Goal: Information Seeking & Learning: Learn about a topic

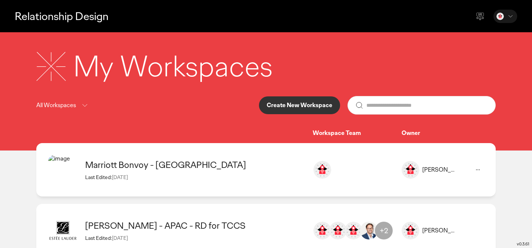
click at [190, 169] on div "Marriott Bonvoy - [GEOGRAPHIC_DATA]" at bounding box center [195, 164] width 220 height 11
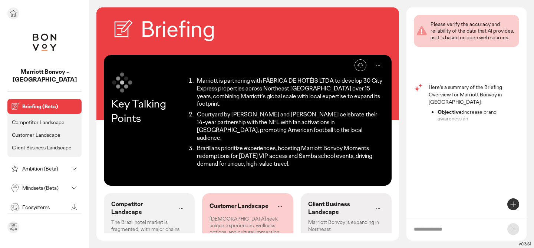
click at [27, 183] on div "Mindsets (Beta)" at bounding box center [38, 188] width 59 height 12
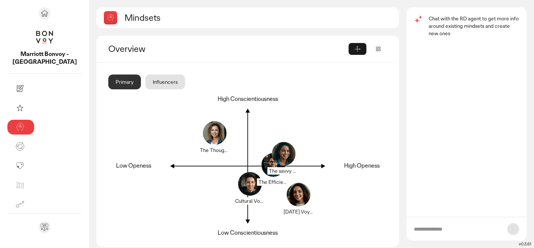
click at [379, 49] on icon at bounding box center [377, 48] width 7 height 7
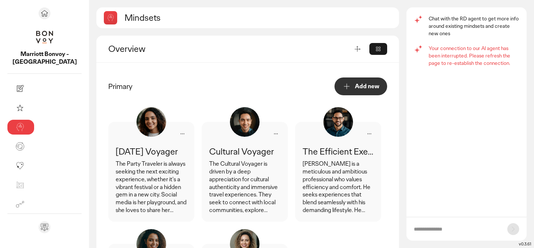
click at [116, 178] on div "The Party Traveler is always seeking the next exciting experience, whether it's…" at bounding box center [151, 187] width 71 height 54
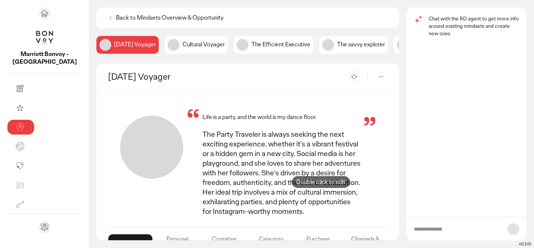
click at [321, 190] on div "The Party Traveler is always seeking the next exciting experience, whether it's…" at bounding box center [281, 172] width 158 height 87
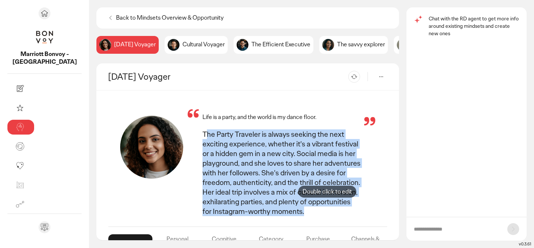
drag, startPoint x: 158, startPoint y: 136, endPoint x: 328, endPoint y: 197, distance: 180.9
click at [328, 198] on div "The Party Traveler is always seeking the next exciting experience, whether it's…" at bounding box center [282, 174] width 188 height 90
click at [331, 195] on div "The Party Traveler is always seeking the next exciting experience, whether it's…" at bounding box center [281, 172] width 158 height 87
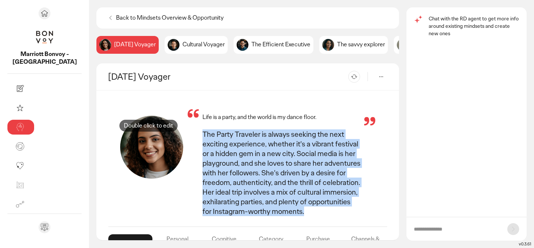
drag, startPoint x: 334, startPoint y: 194, endPoint x: 149, endPoint y: 133, distance: 194.9
click at [188, 133] on div "The Party Traveler is always seeking the next exciting experience, whether it's…" at bounding box center [282, 174] width 188 height 90
copy div "The Party Traveler is always seeking the next exciting experience, whether it's…"
click at [275, 117] on div "Life is a party, and the world is my dance floor." at bounding box center [282, 117] width 188 height 8
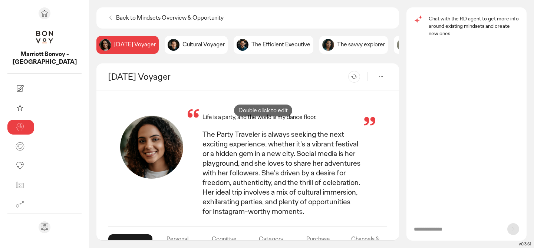
click at [263, 118] on p "Life is a party, and the world is my dance floor." at bounding box center [259, 117] width 114 height 8
click at [262, 120] on p "Life is a party, and the world is my dance floor." at bounding box center [259, 117] width 114 height 8
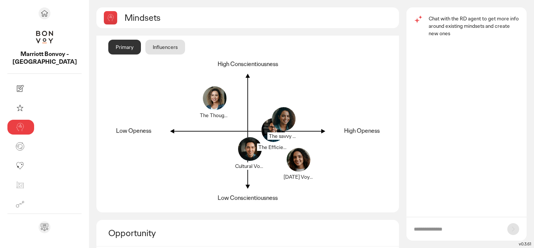
scroll to position [11, 0]
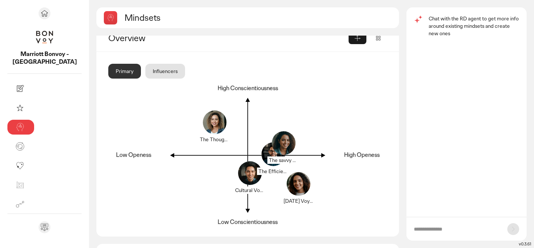
click at [379, 41] on icon at bounding box center [377, 37] width 7 height 7
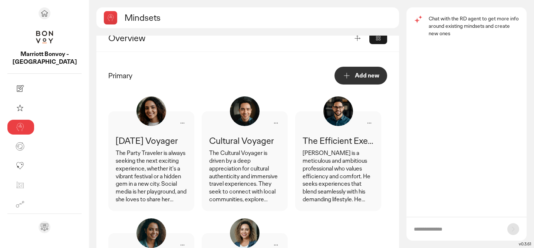
click at [116, 171] on div "The Party Traveler is always seeking the next exciting experience, whether it's…" at bounding box center [151, 176] width 71 height 54
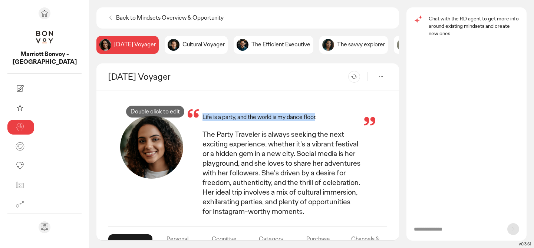
drag, startPoint x: 270, startPoint y: 119, endPoint x: 155, endPoint y: 119, distance: 114.9
click at [202, 119] on p "Life is a party, and the world is my dance floor." at bounding box center [259, 117] width 114 height 8
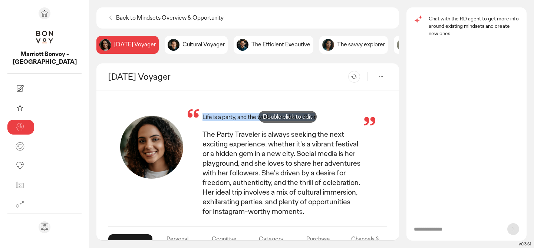
copy p "Life is a party, and the world is my dance floor"
click at [182, 46] on p "Cultural Voyager" at bounding box center [203, 45] width 42 height 8
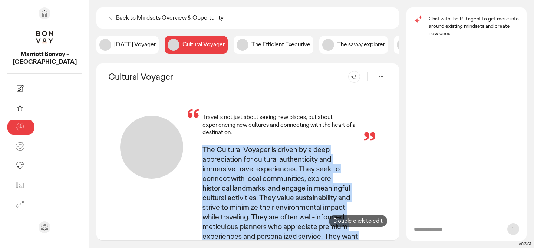
drag, startPoint x: 156, startPoint y: 141, endPoint x: 358, endPoint y: 229, distance: 220.2
click at [358, 229] on div "Travel is not just about seeing new places, but about experiencing new cultures…" at bounding box center [247, 186] width 279 height 168
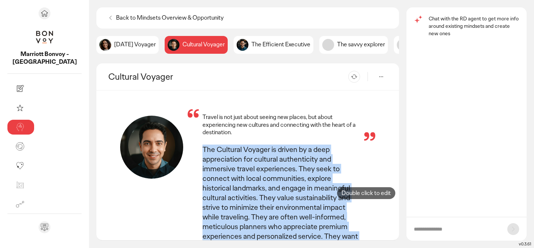
copy div "The Cultural Voyager is driven by a deep appreciation for cultural authenticity…"
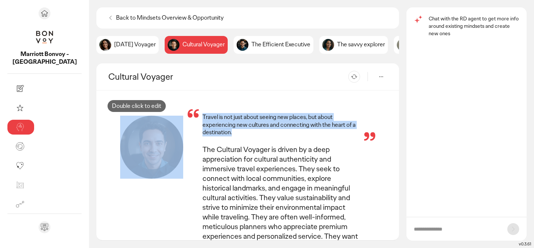
drag, startPoint x: 277, startPoint y: 126, endPoint x: 137, endPoint y: 114, distance: 140.7
click at [137, 114] on div "Travel is not just about seeing new places, but about experiencing new cultures…" at bounding box center [247, 186] width 279 height 168
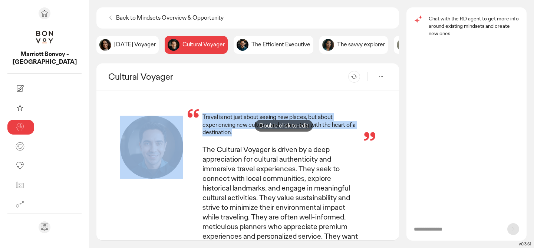
drag, startPoint x: 284, startPoint y: 133, endPoint x: 289, endPoint y: 132, distance: 4.9
click at [288, 133] on div "Travel is not just about seeing new places, but about experiencing new cultures…" at bounding box center [282, 186] width 188 height 153
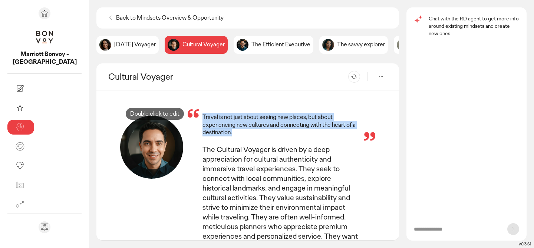
drag, startPoint x: 276, startPoint y: 128, endPoint x: 155, endPoint y: 122, distance: 121.0
click at [202, 122] on p "Travel is not just about seeing new places, but about experiencing new cultures…" at bounding box center [281, 124] width 158 height 23
copy p "Travel is not just about seeing new places, but about experiencing new cultures…"
click at [251, 44] on p "The Efficient Executive" at bounding box center [280, 45] width 59 height 8
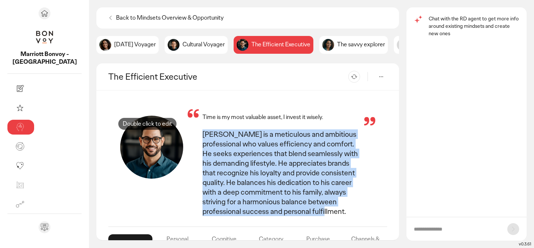
drag, startPoint x: 300, startPoint y: 194, endPoint x: 148, endPoint y: 132, distance: 164.1
click at [188, 132] on div "[PERSON_NAME] is a meticulous and ambitious professional who values efficiency …" at bounding box center [282, 174] width 188 height 90
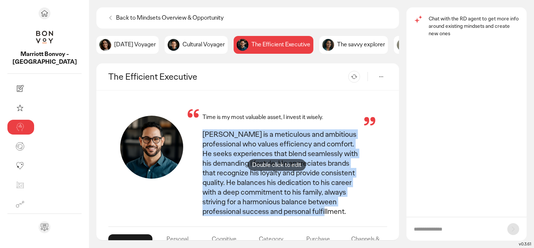
copy div "[PERSON_NAME] is a meticulous and ambitious professional who values efficiency …"
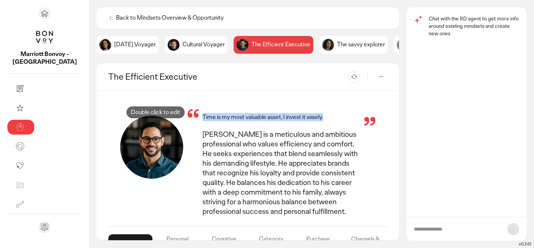
drag, startPoint x: 278, startPoint y: 118, endPoint x: 155, endPoint y: 120, distance: 122.7
click at [188, 120] on div "Time is my most valuable asset, I invest it wisely." at bounding box center [282, 117] width 188 height 8
copy p "Time is my most valuable asset, I invest it wisely."
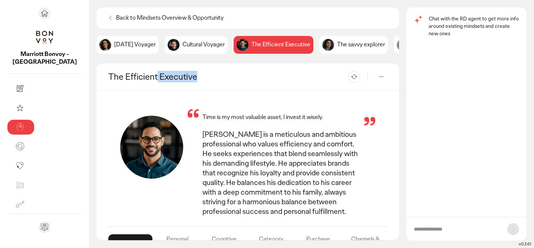
drag, startPoint x: 149, startPoint y: 77, endPoint x: 109, endPoint y: 75, distance: 39.4
click at [109, 75] on h2 "The Efficient Executive" at bounding box center [152, 76] width 89 height 11
click at [337, 45] on p "The savvy explorer" at bounding box center [361, 45] width 48 height 8
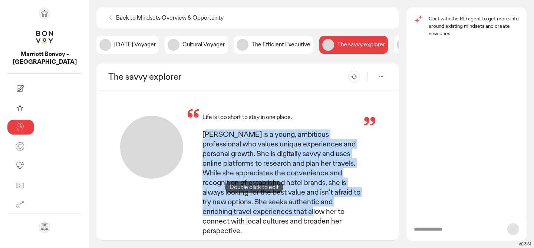
drag, startPoint x: 156, startPoint y: 135, endPoint x: 255, endPoint y: 195, distance: 115.5
click at [255, 195] on div "[PERSON_NAME] is a young, ambitious professional who values unique experiences …" at bounding box center [281, 182] width 158 height 106
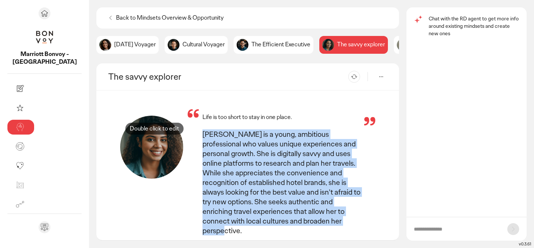
drag, startPoint x: 252, startPoint y: 201, endPoint x: 155, endPoint y: 136, distance: 117.4
click at [202, 136] on div "[PERSON_NAME] is a young, ambitious professional who values unique experiences …" at bounding box center [281, 182] width 158 height 106
copy div "[PERSON_NAME] is a young, ambitious professional who values unique experiences …"
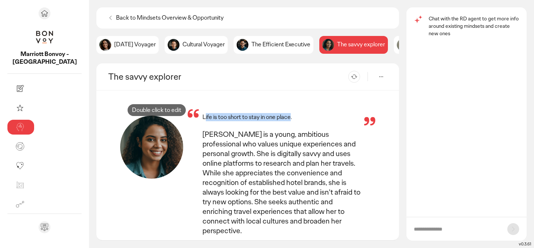
drag, startPoint x: 245, startPoint y: 119, endPoint x: 157, endPoint y: 118, distance: 88.2
click at [202, 118] on p "Life is too short to stay in one place." at bounding box center [246, 117] width 89 height 8
drag, startPoint x: 252, startPoint y: 120, endPoint x: 154, endPoint y: 119, distance: 97.9
click at [188, 119] on div "Life is too short to stay in one place." at bounding box center [282, 117] width 188 height 8
copy p "Life is too short to stay in one place."
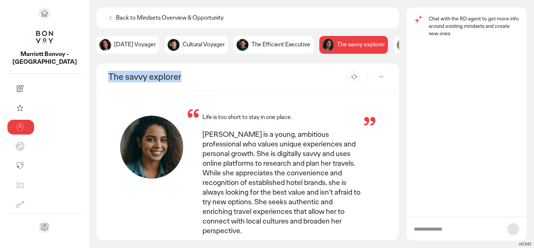
drag, startPoint x: 133, startPoint y: 80, endPoint x: 63, endPoint y: 82, distance: 70.1
click at [96, 82] on div "The savvy explorer Re-generate" at bounding box center [247, 76] width 302 height 27
copy h2 "The savvy explorer"
click at [114, 44] on p "[DATE] Voyager" at bounding box center [135, 45] width 42 height 8
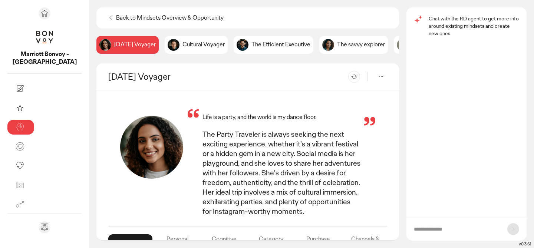
click at [182, 45] on p "Cultural Voyager" at bounding box center [203, 45] width 42 height 8
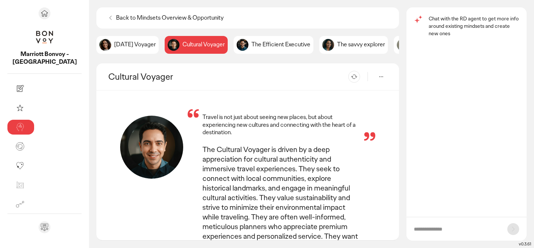
click at [234, 43] on div "The Efficient Executive" at bounding box center [274, 45] width 80 height 18
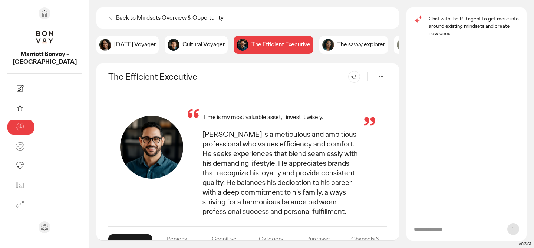
click at [394, 45] on div "The Thoughtful Explorer" at bounding box center [435, 45] width 82 height 18
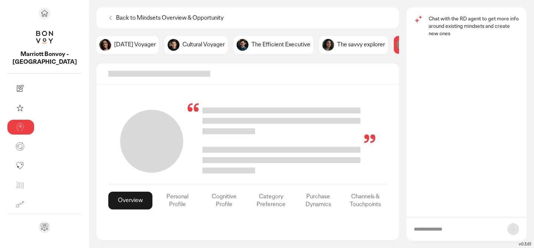
scroll to position [0, 33]
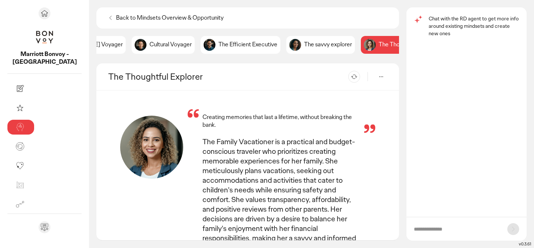
click at [143, 80] on h2 "The Thoughtful Explorer" at bounding box center [155, 76] width 95 height 11
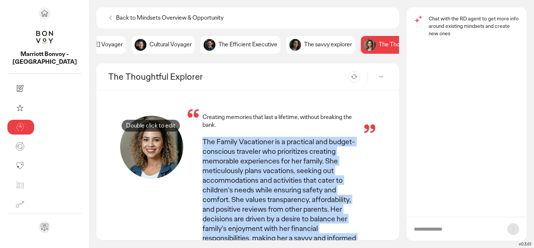
drag, startPoint x: 233, startPoint y: 212, endPoint x: 151, endPoint y: 133, distance: 113.3
click at [188, 137] on div "The Family Vacationer is a practical and budget-conscious traveler who prioriti…" at bounding box center [282, 196] width 188 height 119
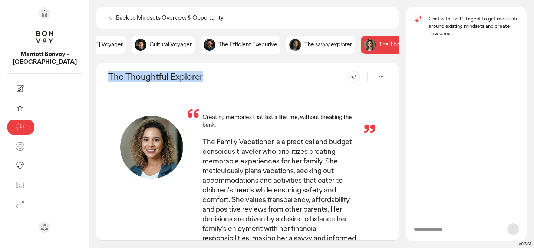
drag, startPoint x: 153, startPoint y: 79, endPoint x: 54, endPoint y: 77, distance: 99.4
click at [96, 77] on div "The Thoughtful Explorer Re-generate" at bounding box center [247, 76] width 302 height 27
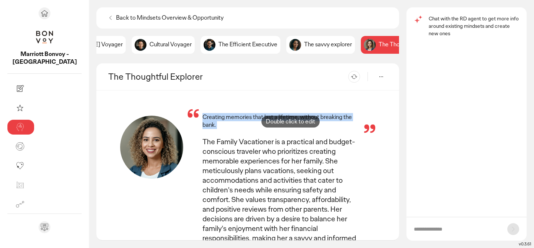
drag, startPoint x: 155, startPoint y: 119, endPoint x: 291, endPoint y: 129, distance: 135.7
click at [291, 129] on div "Creating memories that last a lifetime, without breaking the bank. The Family V…" at bounding box center [282, 183] width 188 height 146
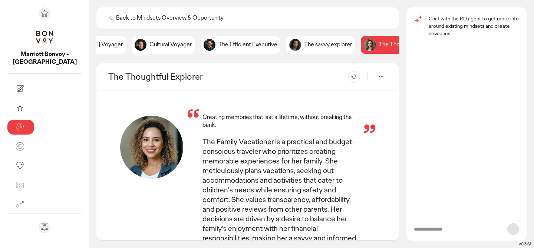
click at [107, 17] on icon at bounding box center [110, 17] width 7 height 7
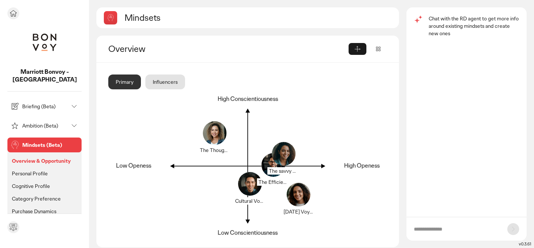
click at [35, 170] on p "Personal Profile" at bounding box center [30, 173] width 36 height 7
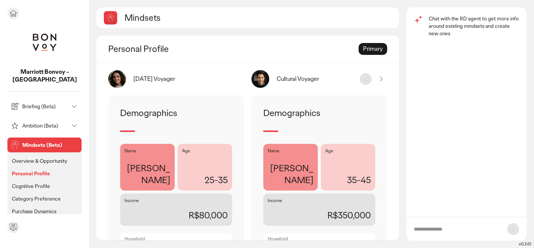
click at [35, 183] on p "Cognitive Profile" at bounding box center [31, 186] width 38 height 7
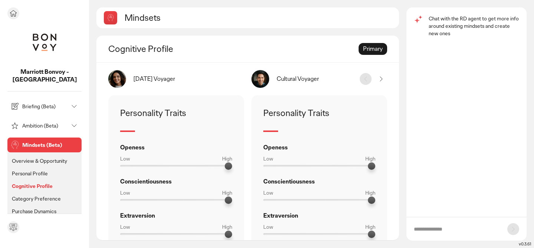
click at [36, 195] on p "Category Preference" at bounding box center [36, 198] width 49 height 7
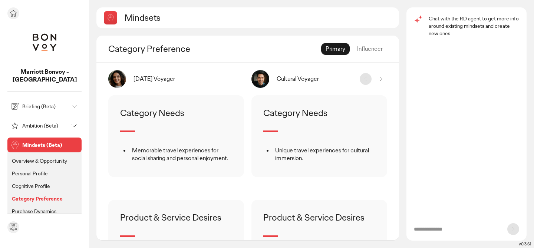
click at [72, 121] on icon at bounding box center [74, 125] width 9 height 9
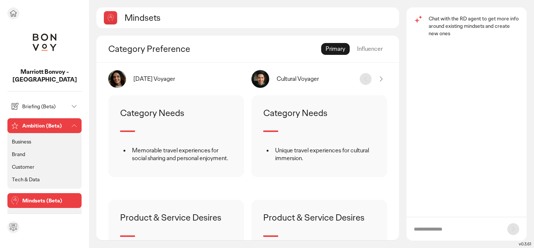
click at [75, 105] on icon at bounding box center [74, 106] width 4 height 2
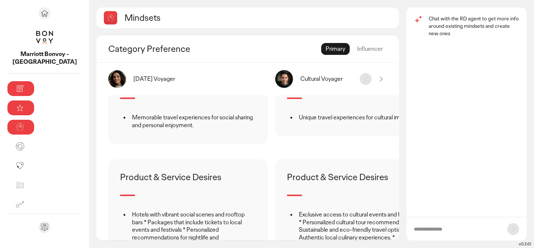
scroll to position [33, 0]
